Goal: Task Accomplishment & Management: Manage account settings

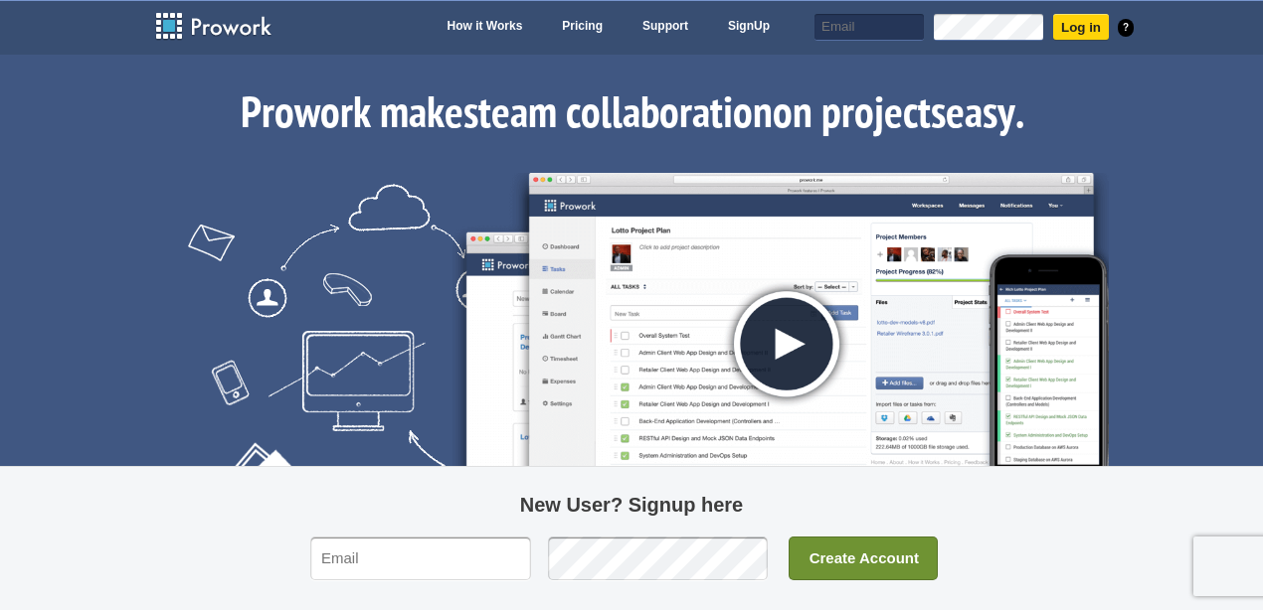
click at [827, 336] on img at bounding box center [780, 334] width 656 height 323
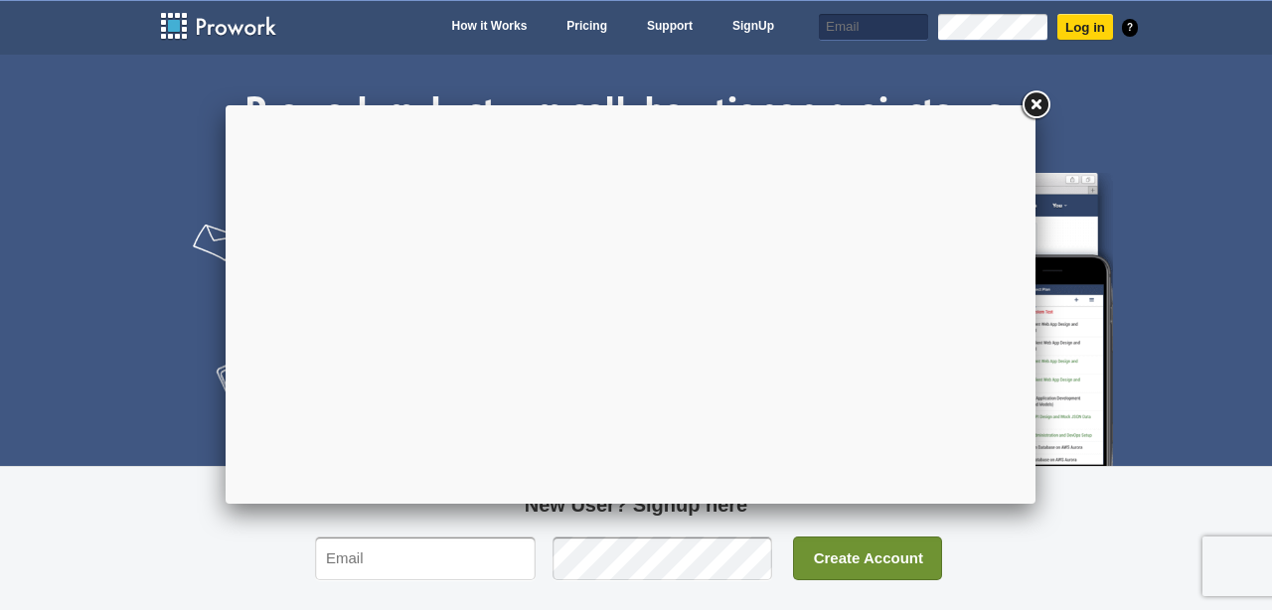
click at [1034, 107] on link at bounding box center [1036, 105] width 36 height 36
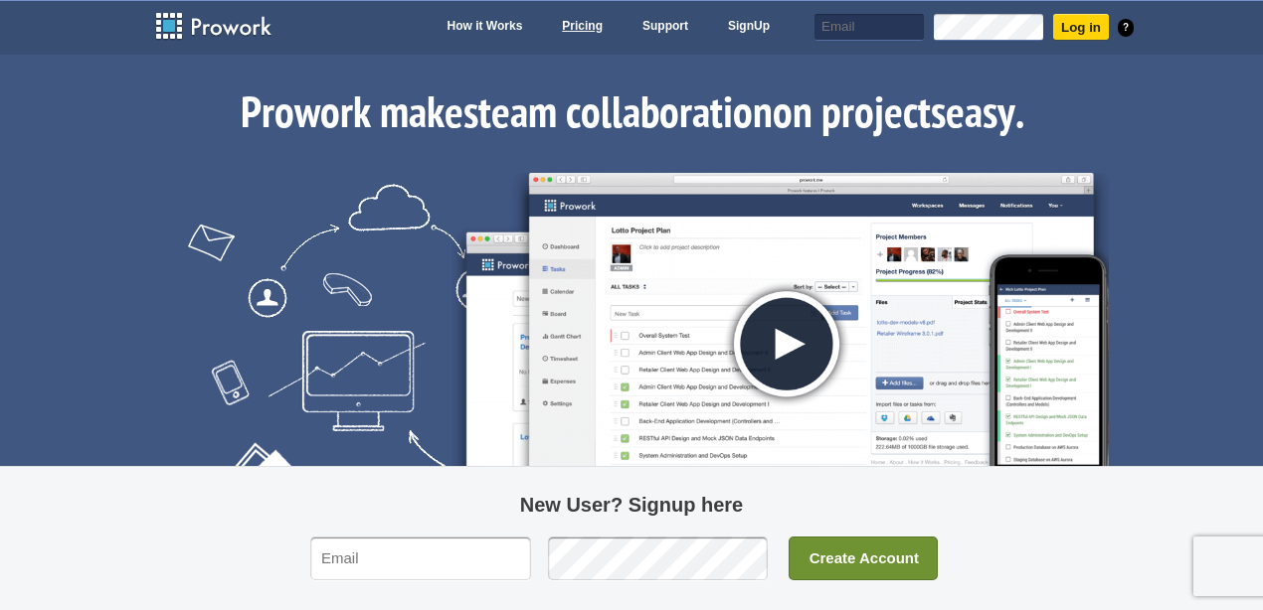
click at [574, 20] on link "Pricing" at bounding box center [582, 28] width 61 height 28
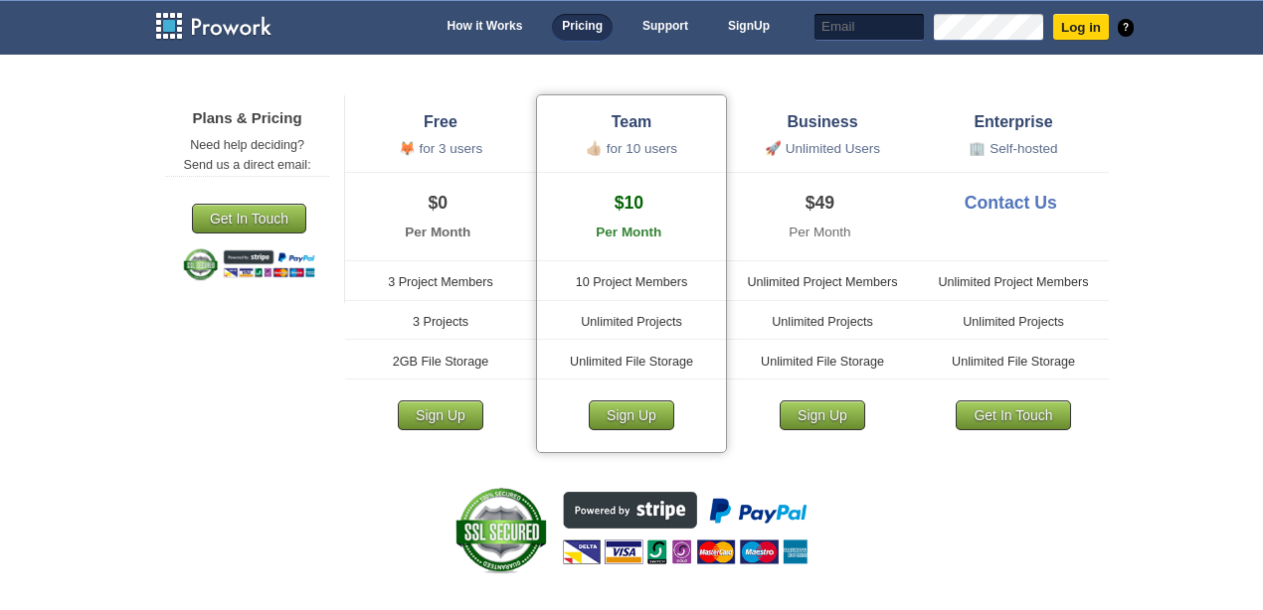
click at [864, 22] on input "text" at bounding box center [868, 27] width 109 height 27
type input "fran@prowork.me"
click at [1078, 35] on input "Log in" at bounding box center [1080, 27] width 58 height 26
